Goal: Task Accomplishment & Management: Use online tool/utility

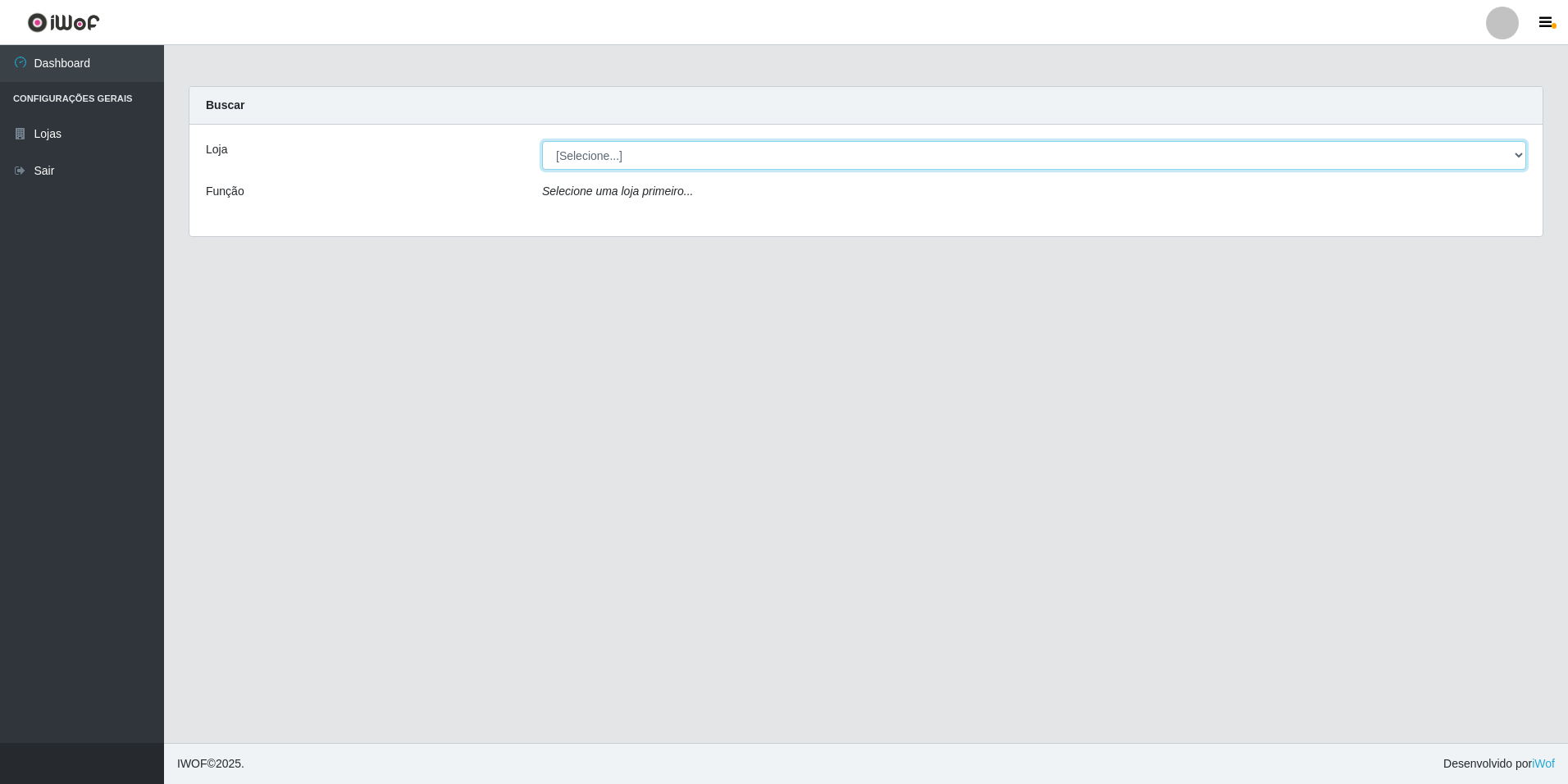
click at [1518, 153] on select "[Selecione...] [GEOGRAPHIC_DATA] - [GEOGRAPHIC_DATA]" at bounding box center [1034, 156] width 984 height 29
select select "528"
click at [542, 141] on select "[Selecione...] [GEOGRAPHIC_DATA] - [GEOGRAPHIC_DATA]" at bounding box center [1034, 156] width 984 height 29
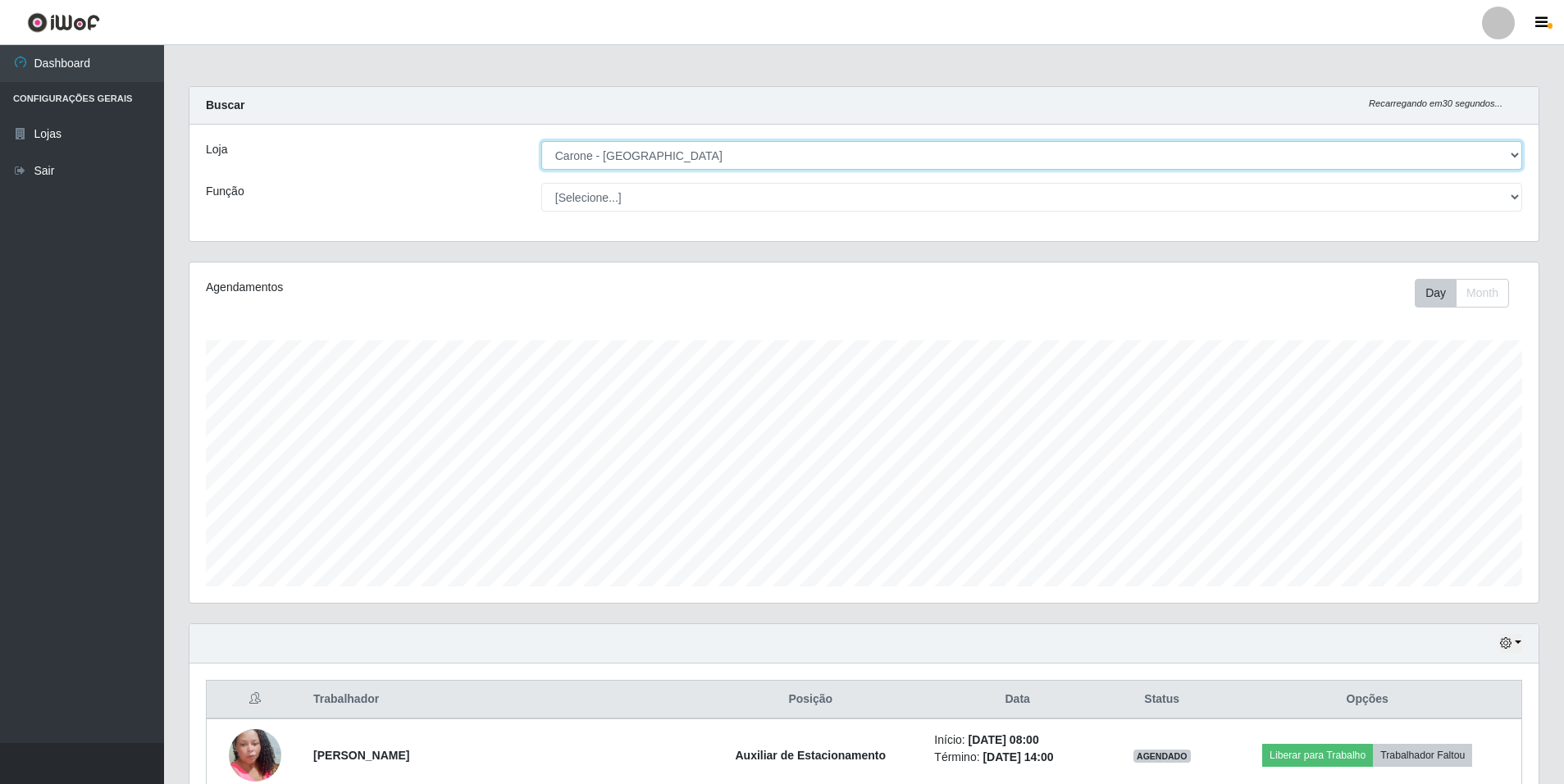
scroll to position [340, 1349]
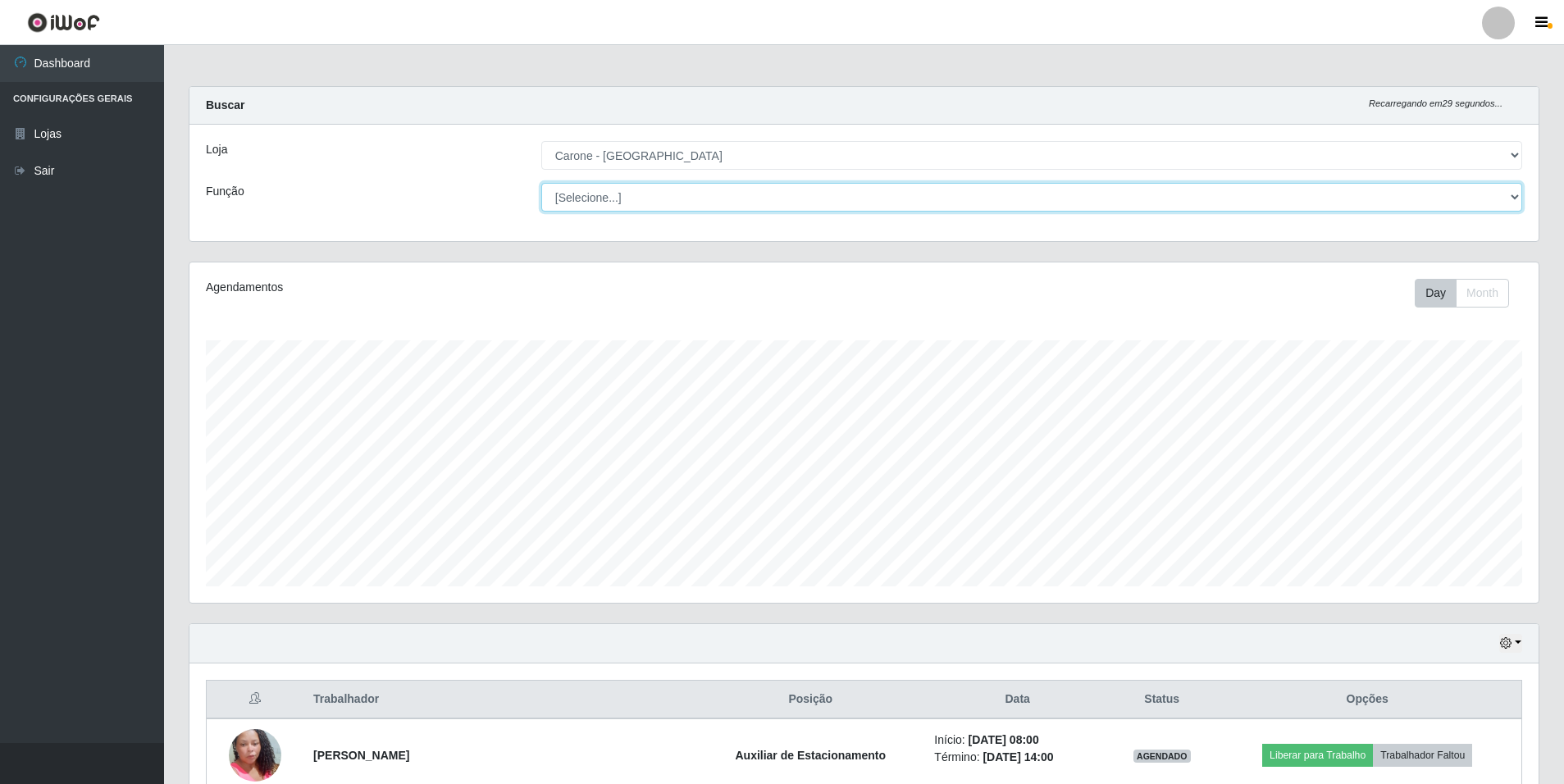
click at [1513, 193] on select "[Selecione...] Auxiliar de Depósito Auxiliar de Depósito + Auxiliar de Depósito…" at bounding box center [1031, 197] width 981 height 29
select select "4"
click at [541, 183] on select "[Selecione...] Auxiliar de Depósito Auxiliar de Depósito + Auxiliar de Depósito…" at bounding box center [1031, 197] width 981 height 29
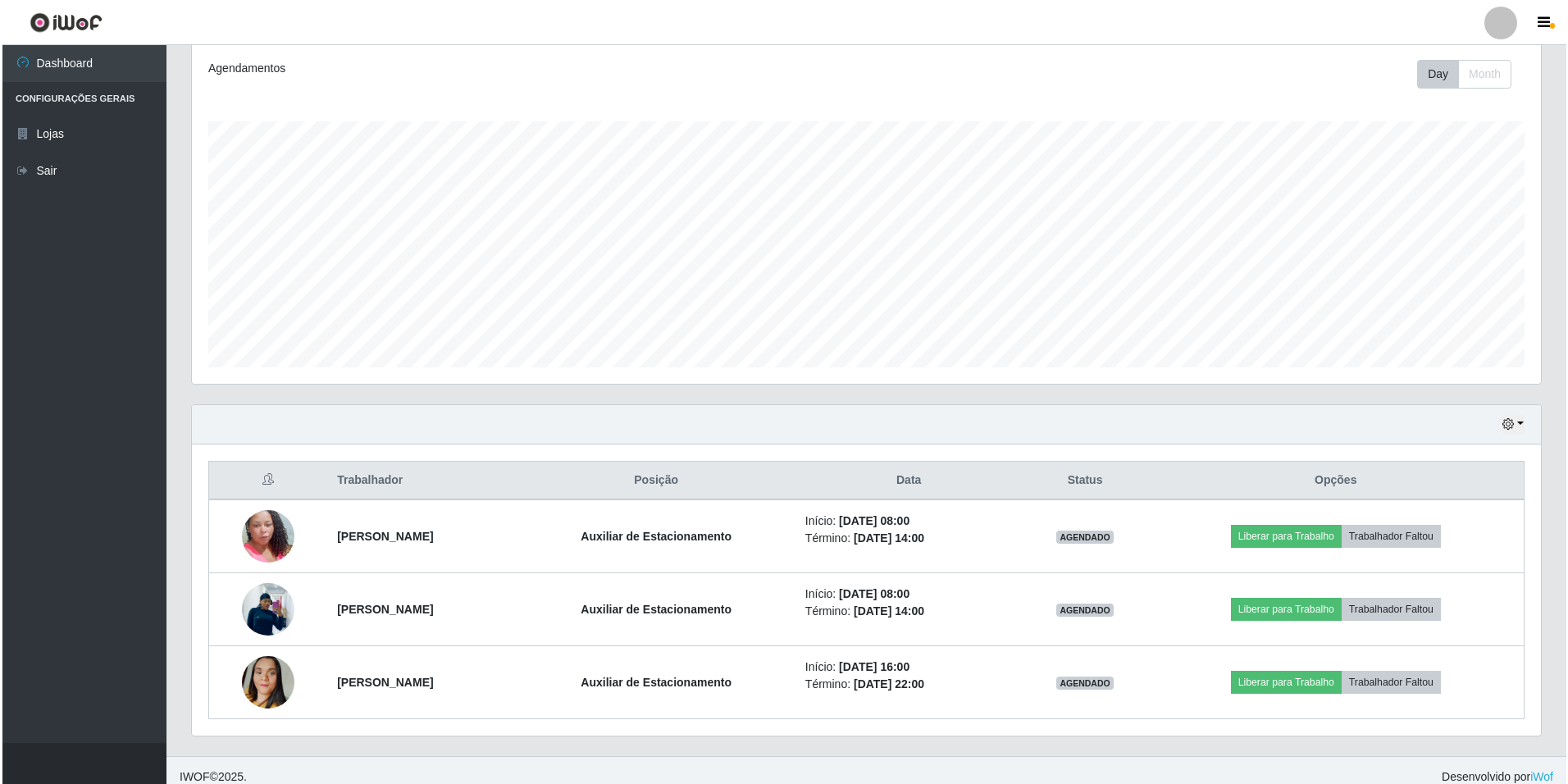
scroll to position [232, 0]
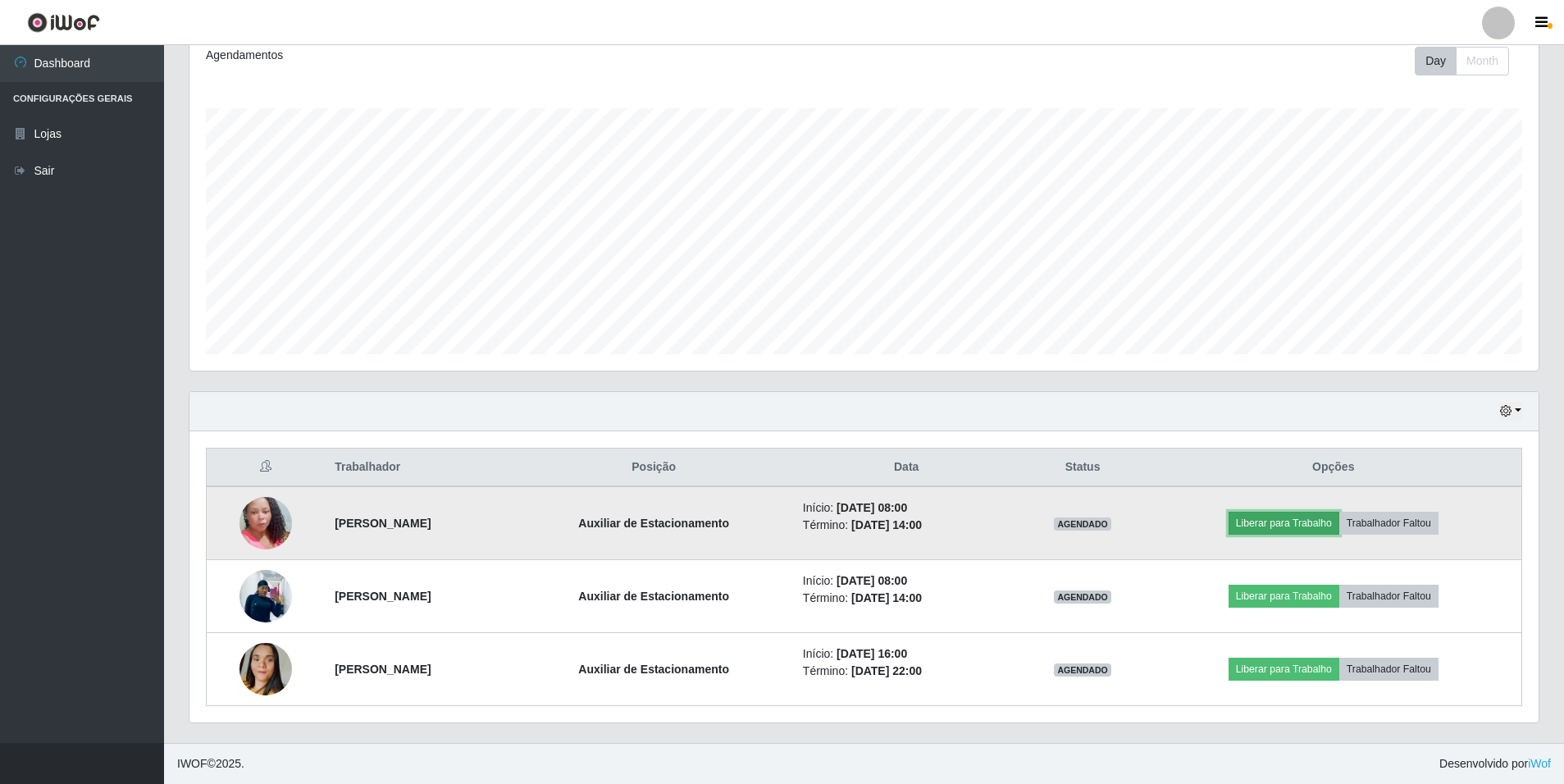
click at [1281, 526] on button "Liberar para Trabalho" at bounding box center [1283, 522] width 111 height 23
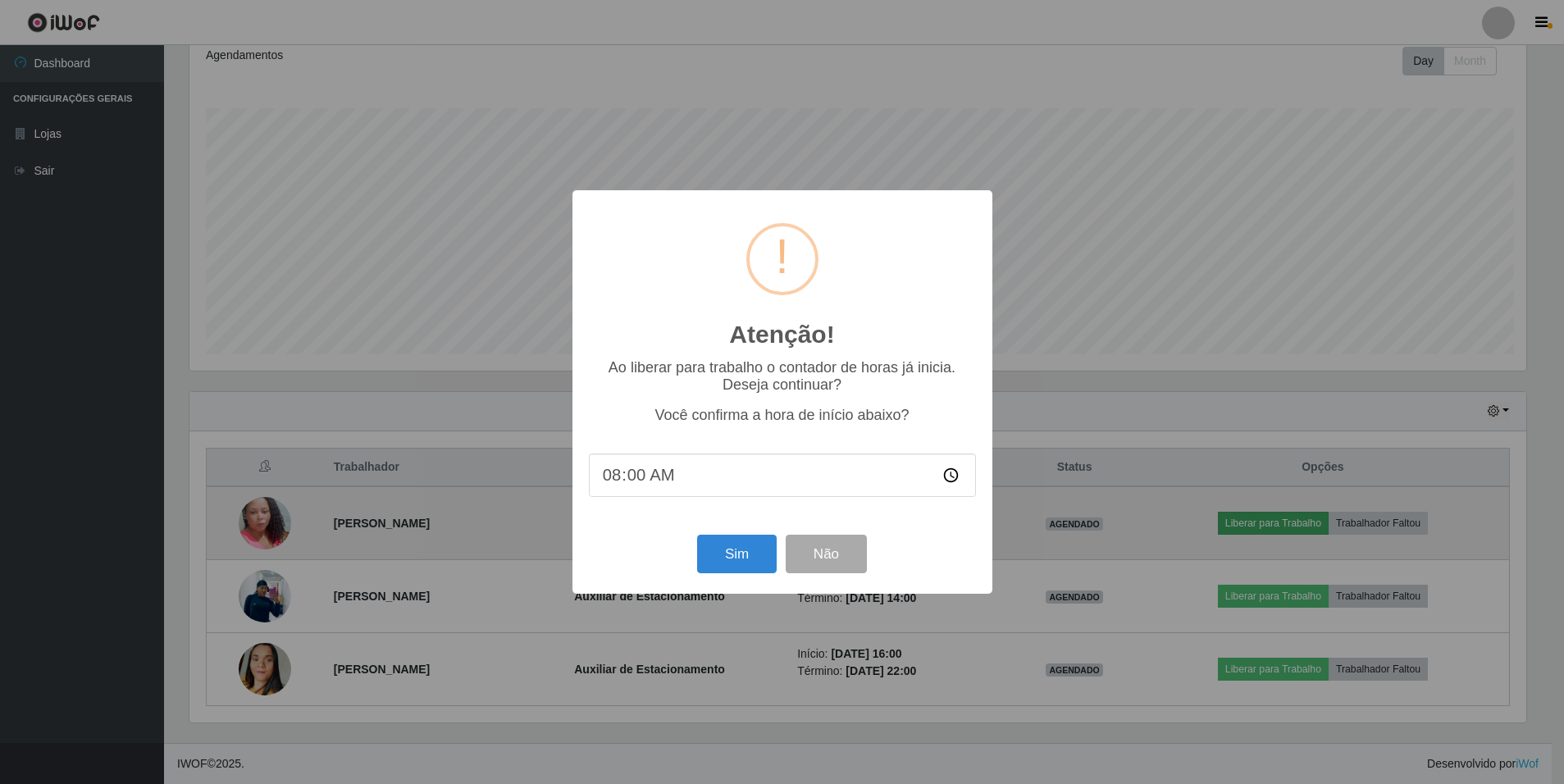
scroll to position [340, 1341]
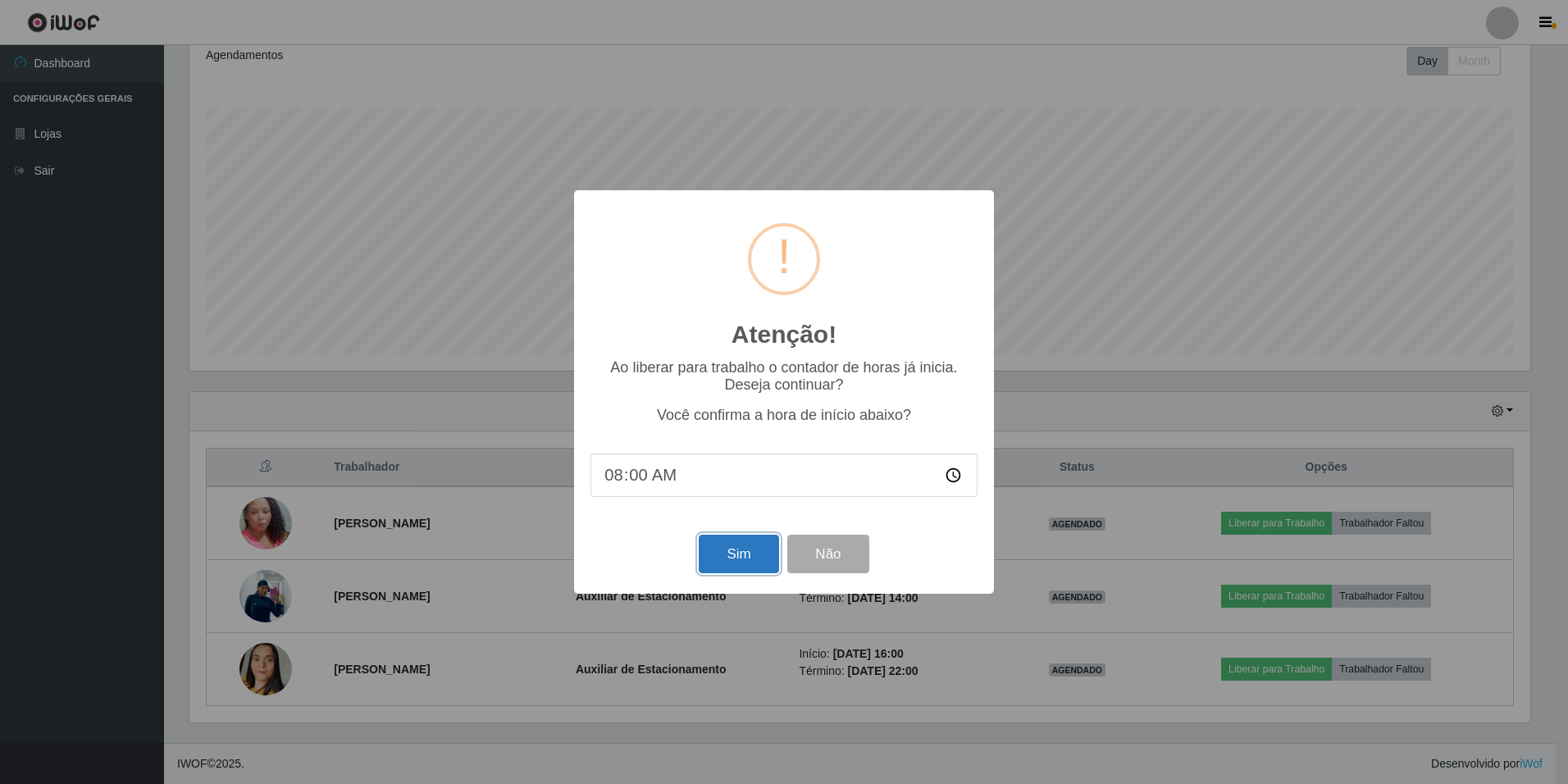
click at [759, 555] on button "Sim" at bounding box center [739, 554] width 79 height 39
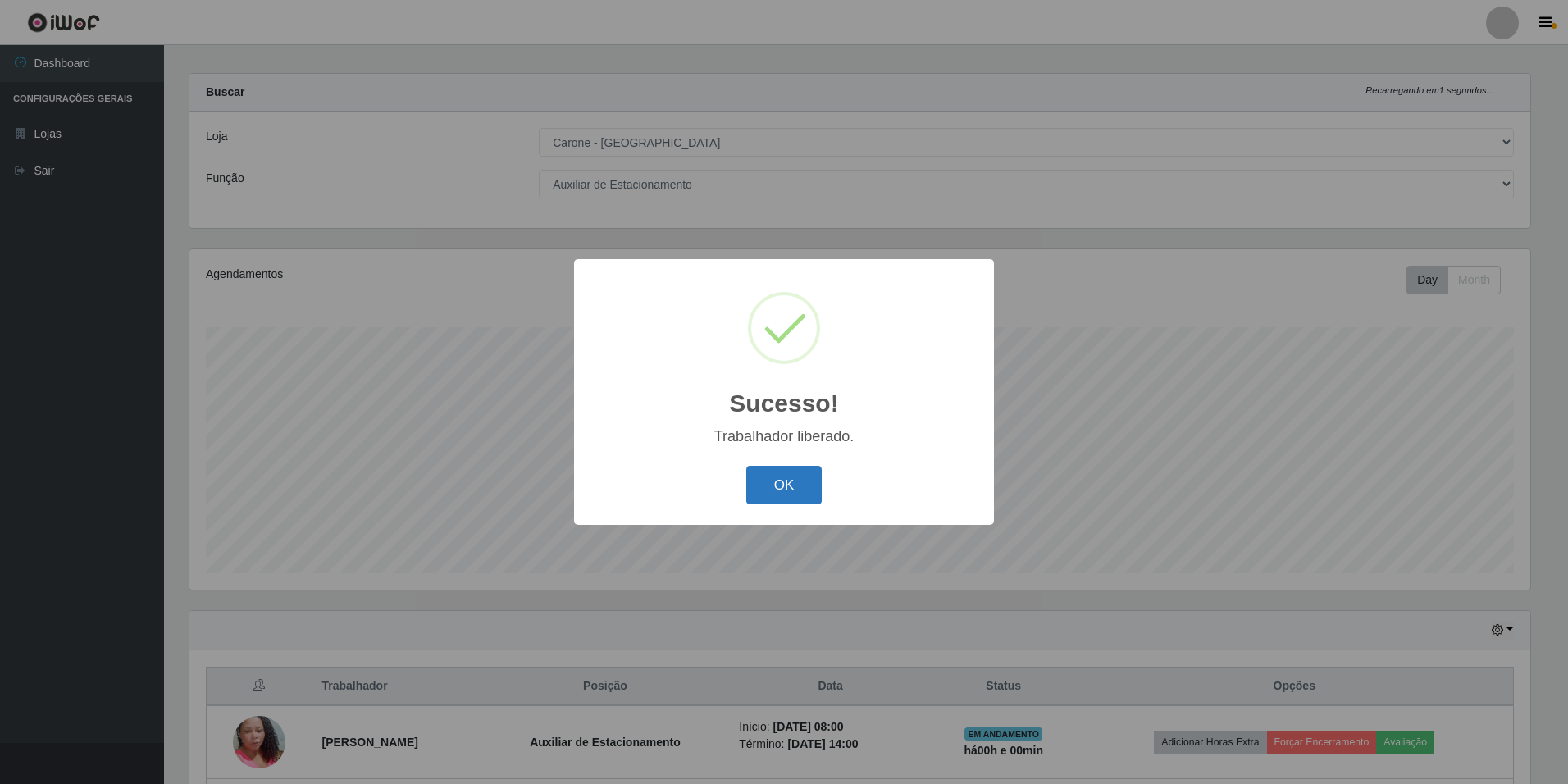
click at [801, 486] on button "OK" at bounding box center [784, 484] width 77 height 39
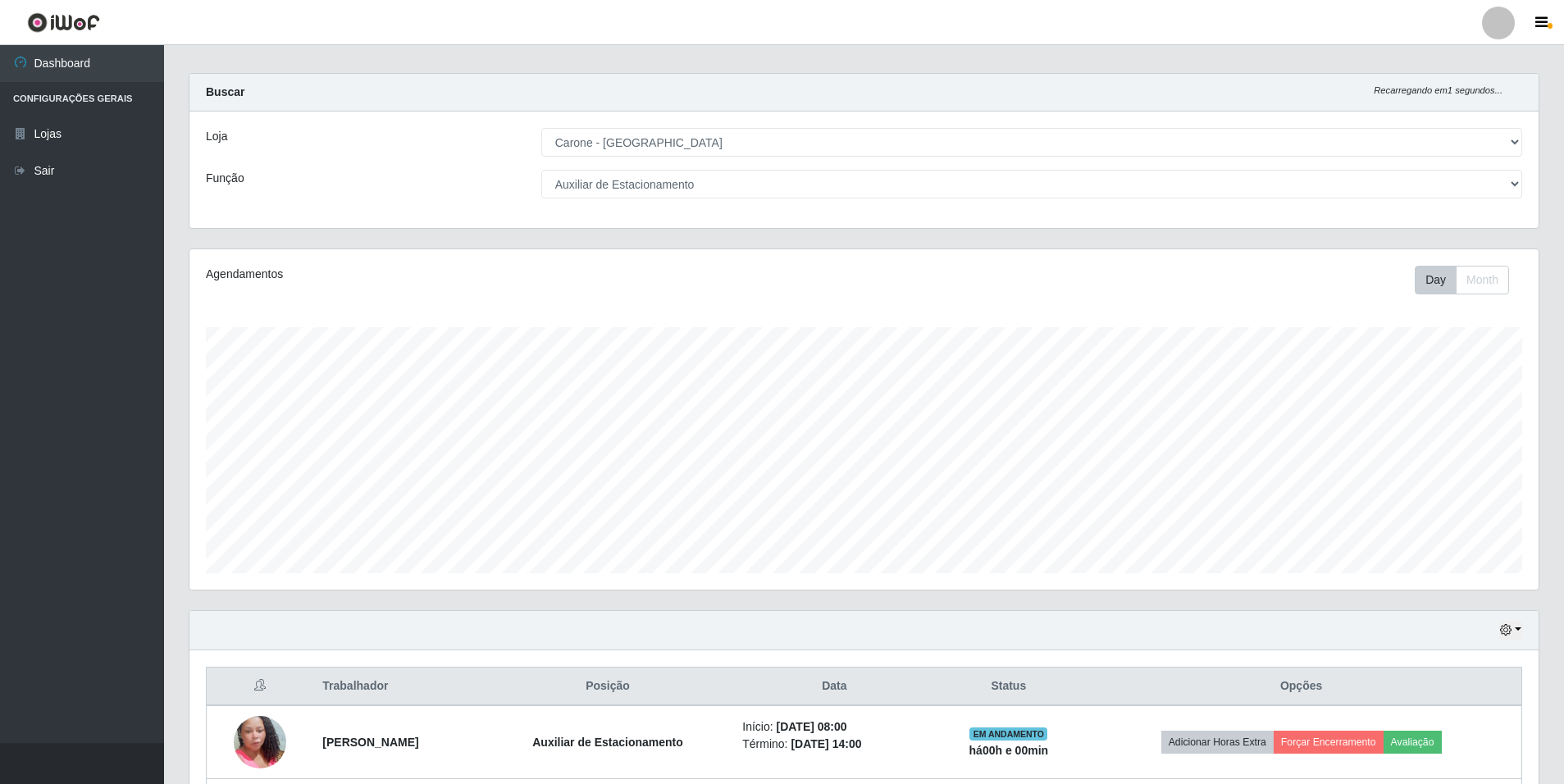
scroll to position [0, 0]
